Goal: Navigation & Orientation: Find specific page/section

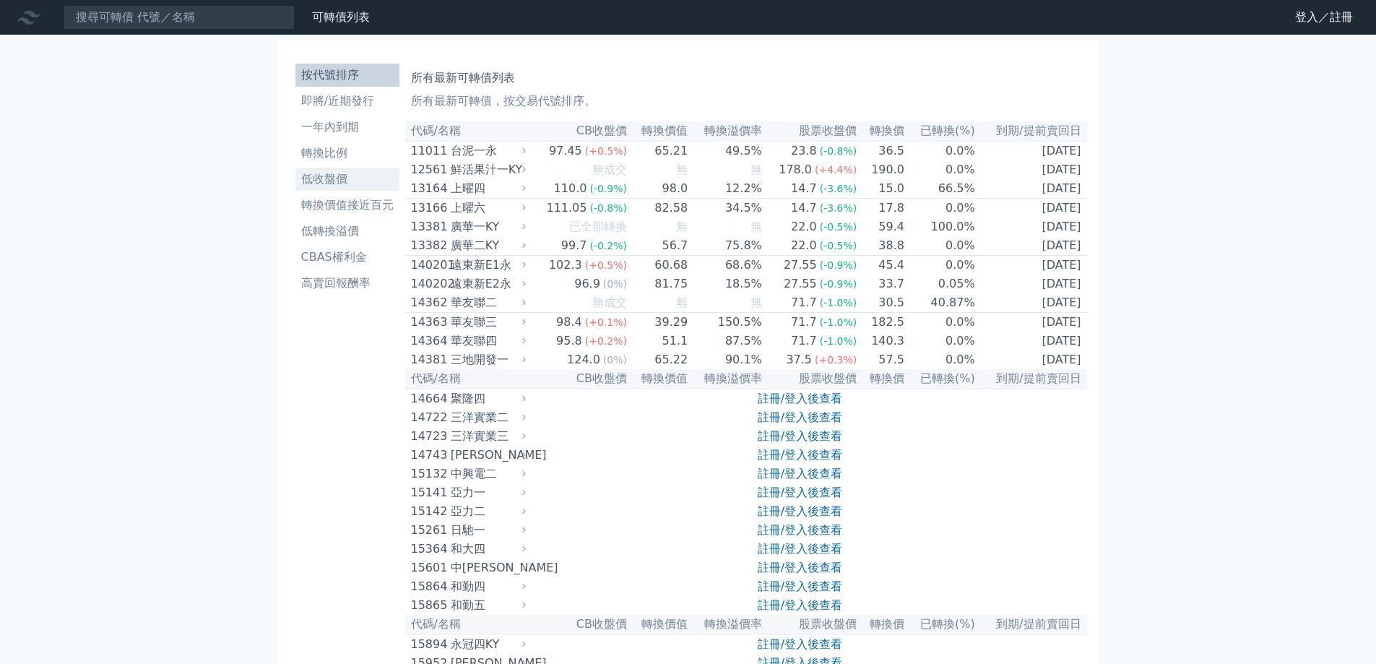
click at [295, 188] on li "低收盤價" at bounding box center [347, 178] width 104 height 17
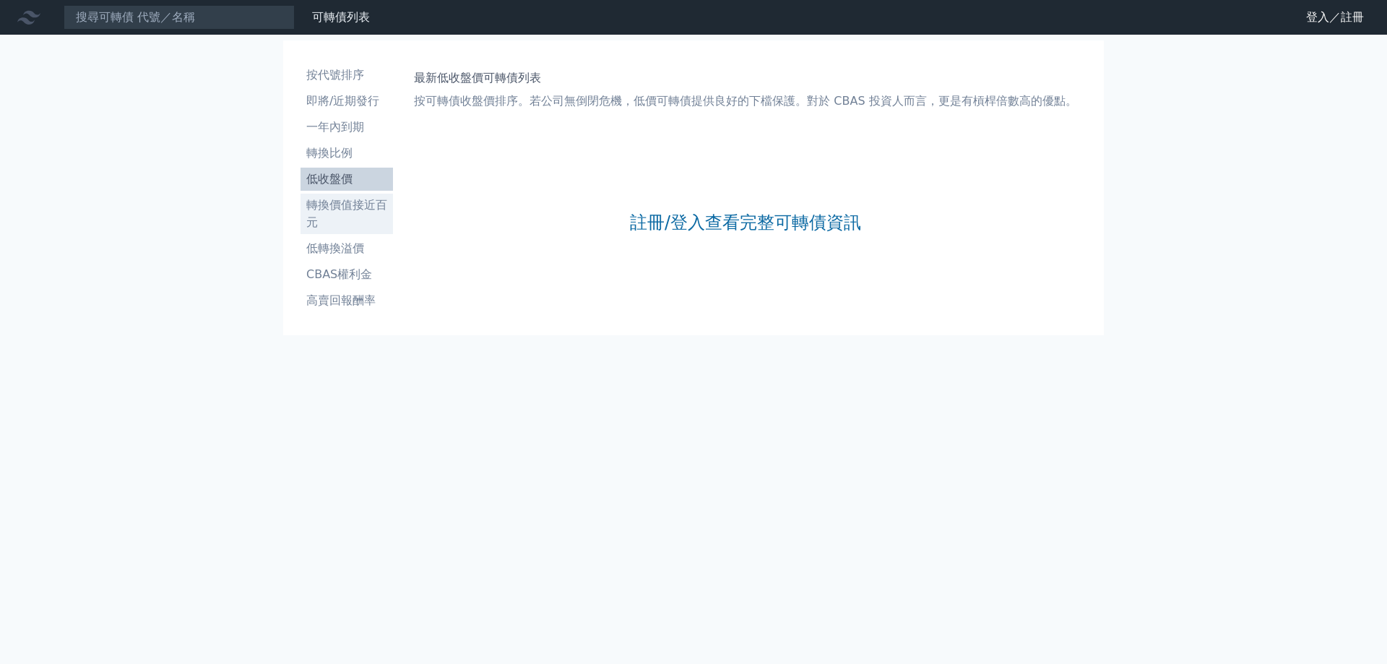
click at [300, 231] on li "轉換價值接近百元" at bounding box center [346, 213] width 92 height 35
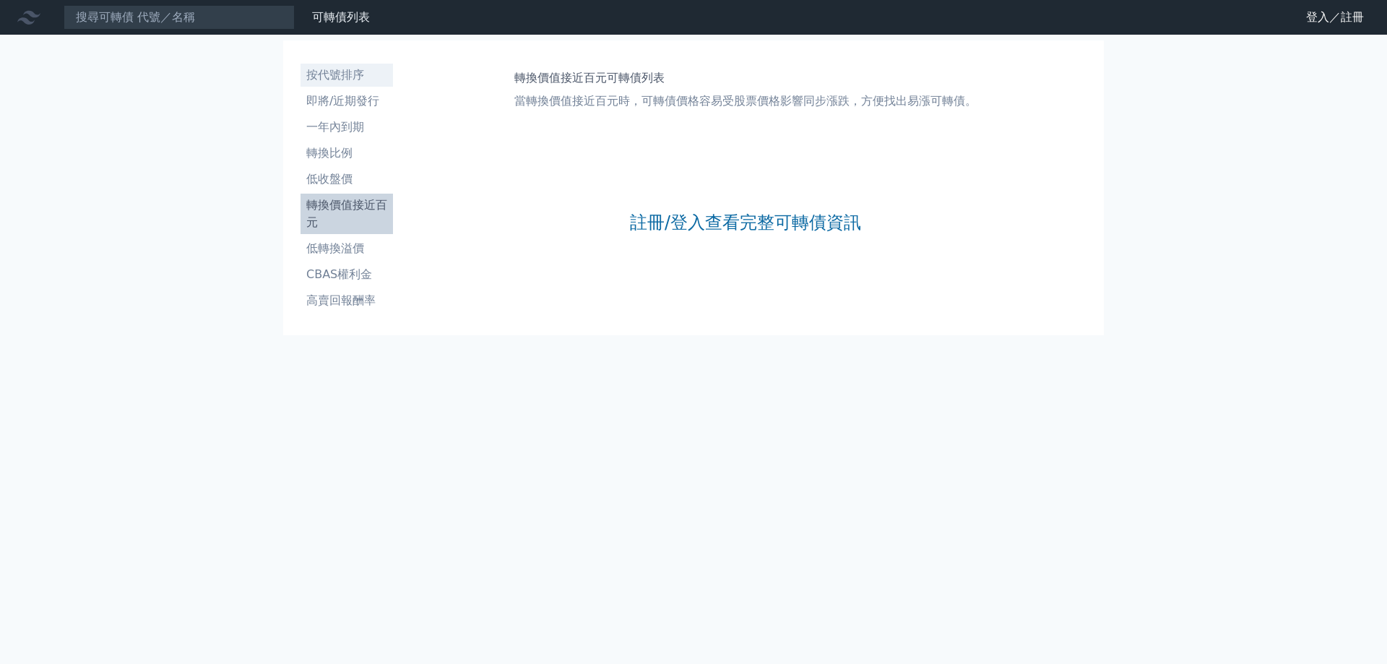
click at [300, 84] on li "按代號排序" at bounding box center [346, 74] width 92 height 17
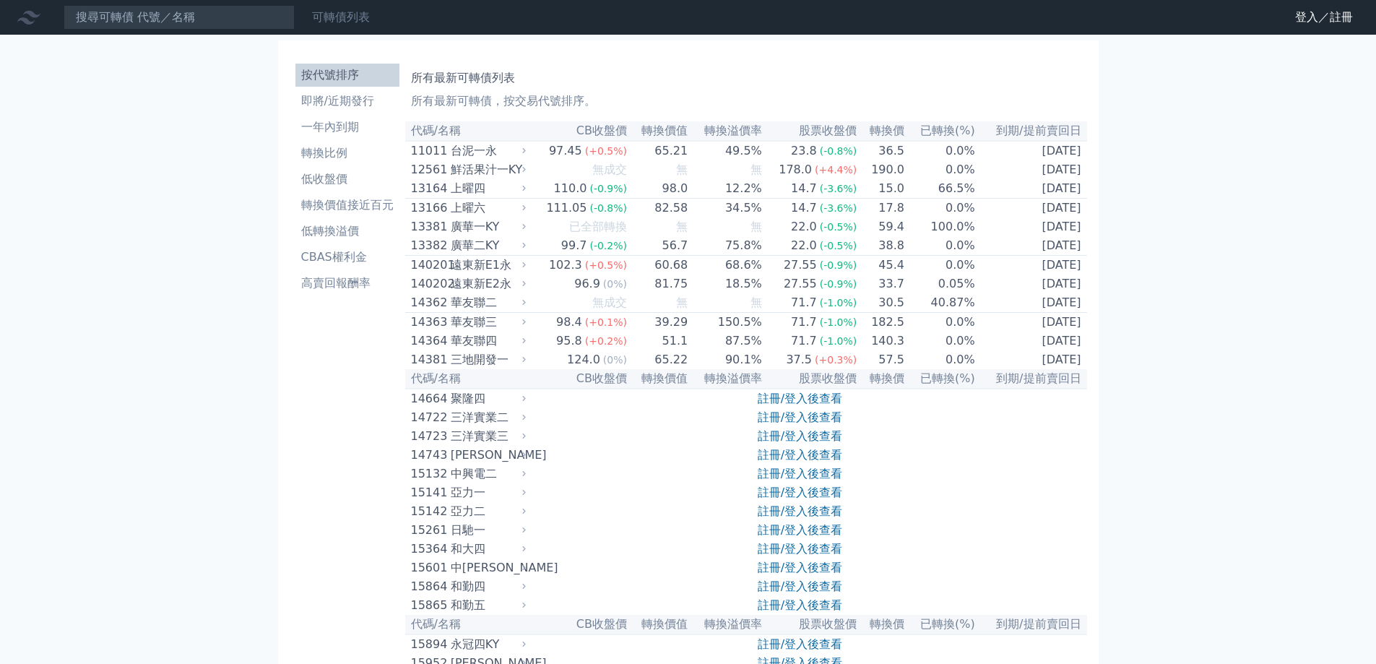
click at [370, 24] on link "可轉債列表" at bounding box center [341, 17] width 58 height 14
